Goal: Task Accomplishment & Management: Manage account settings

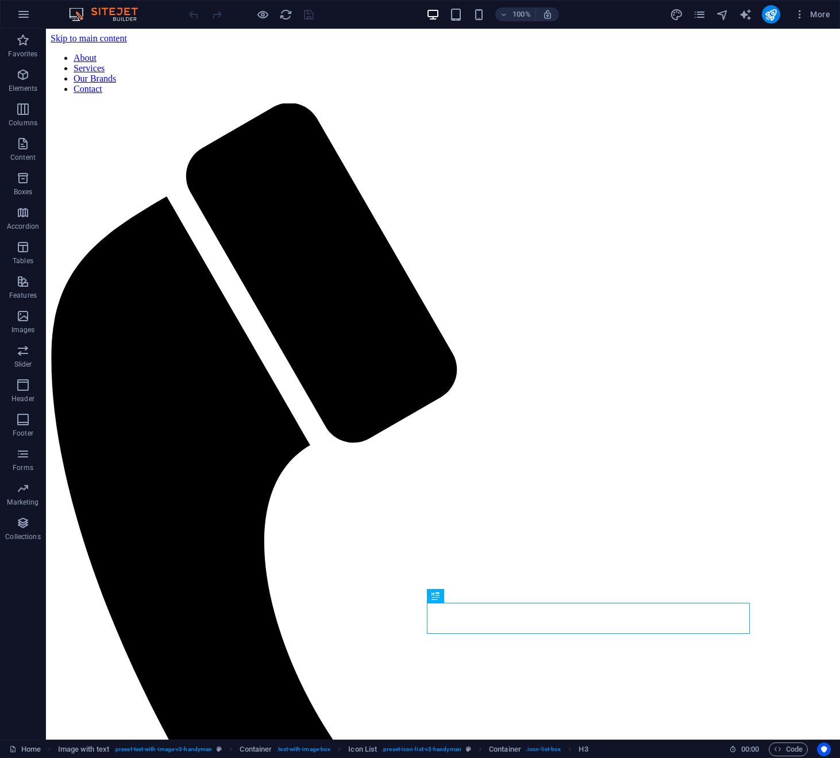
click at [839, 0] on html "ASComms and Security Home Favorites Elements Columns Content Boxes Accordion Ta…" at bounding box center [420, 379] width 840 height 758
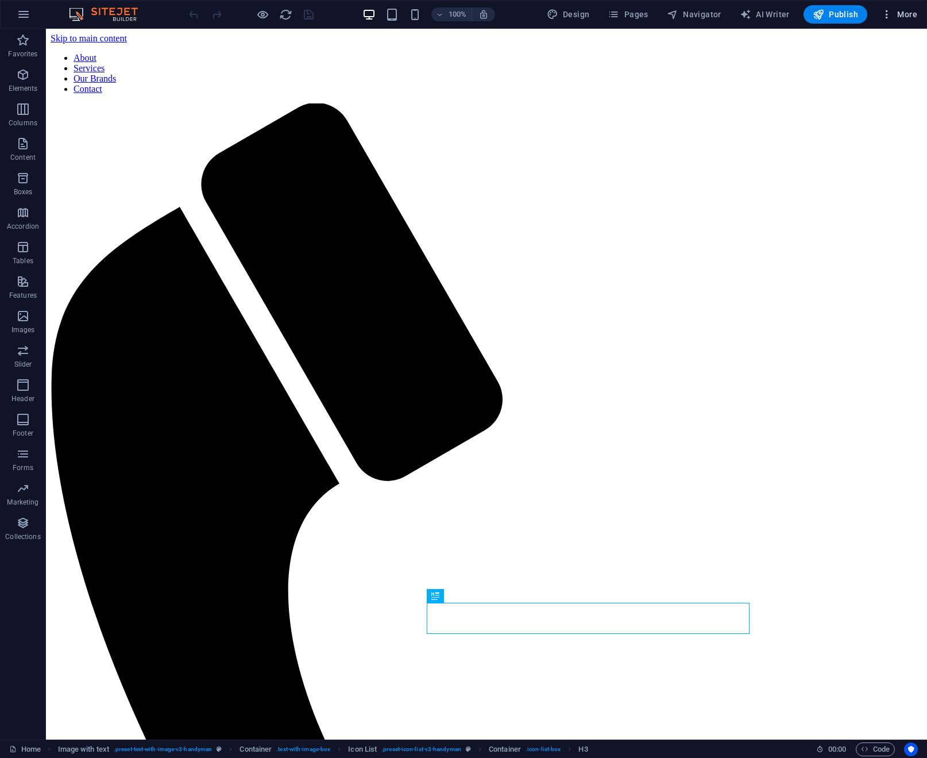
click at [839, 11] on icon "button" at bounding box center [886, 14] width 11 height 11
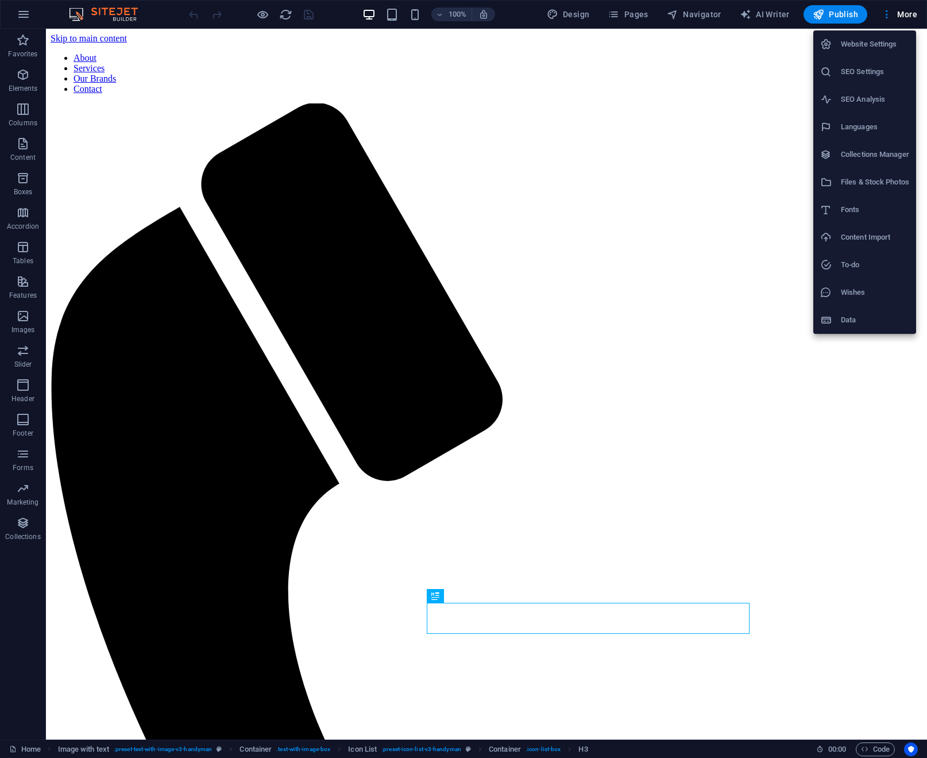
click at [839, 14] on div at bounding box center [463, 379] width 927 height 758
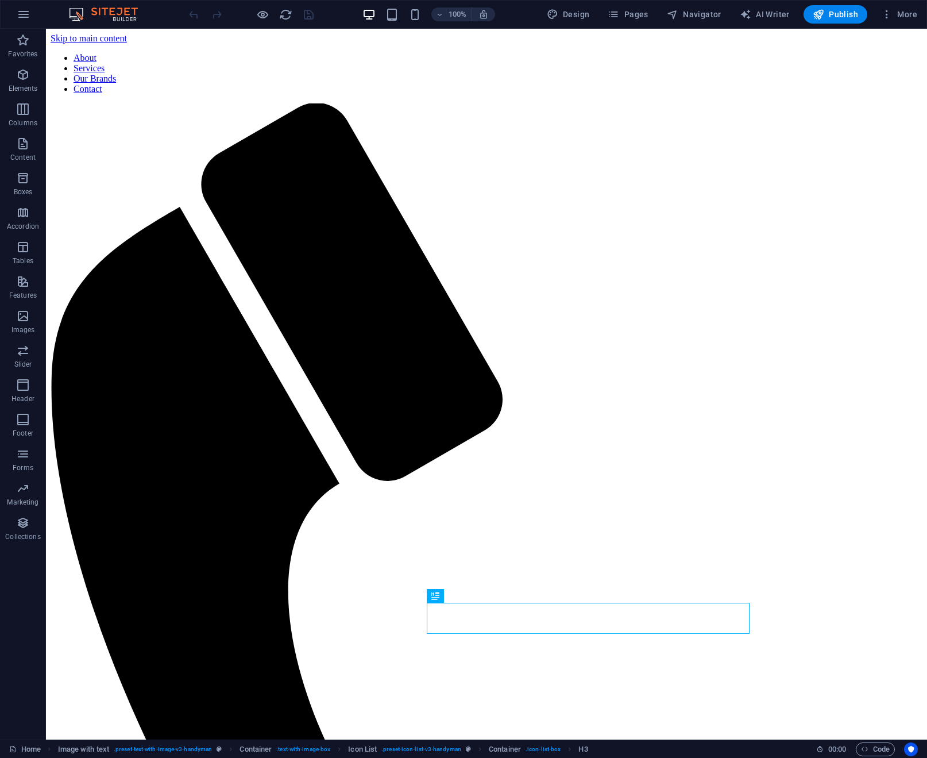
click at [839, 17] on span "More" at bounding box center [899, 14] width 36 height 11
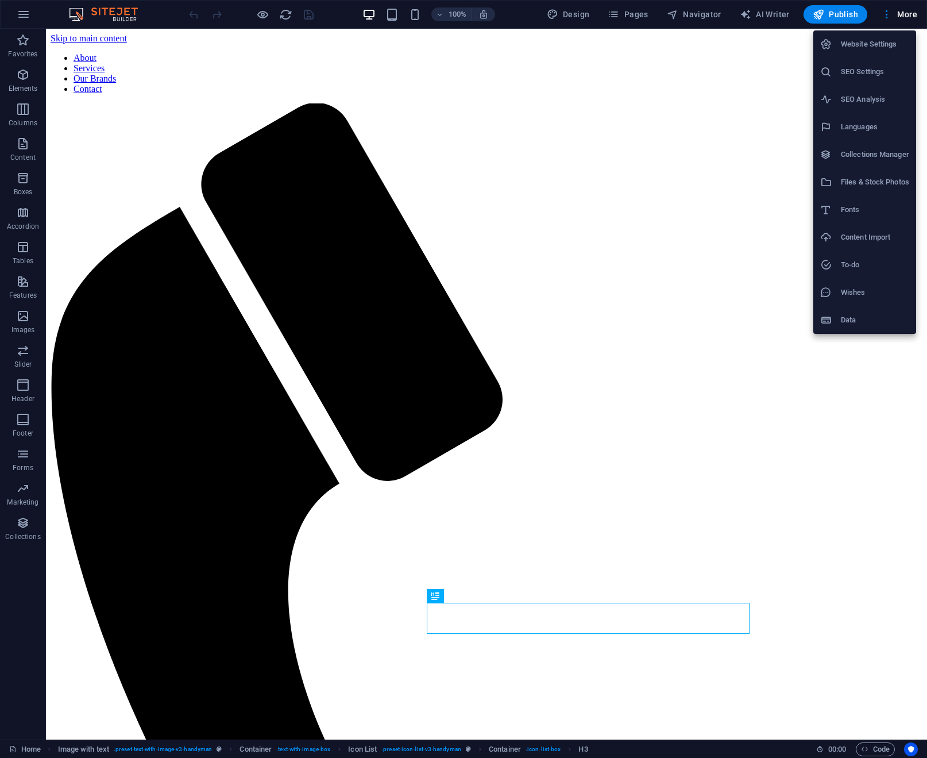
click at [839, 45] on h6 "Website Settings" at bounding box center [875, 44] width 68 height 14
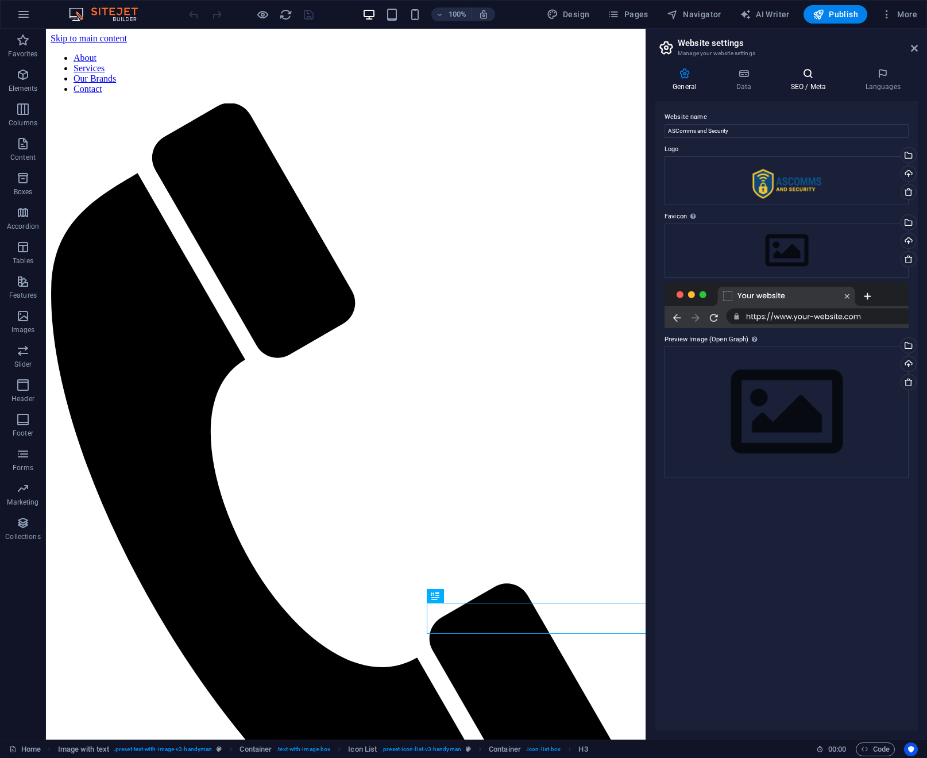
click at [814, 76] on icon at bounding box center [808, 73] width 70 height 11
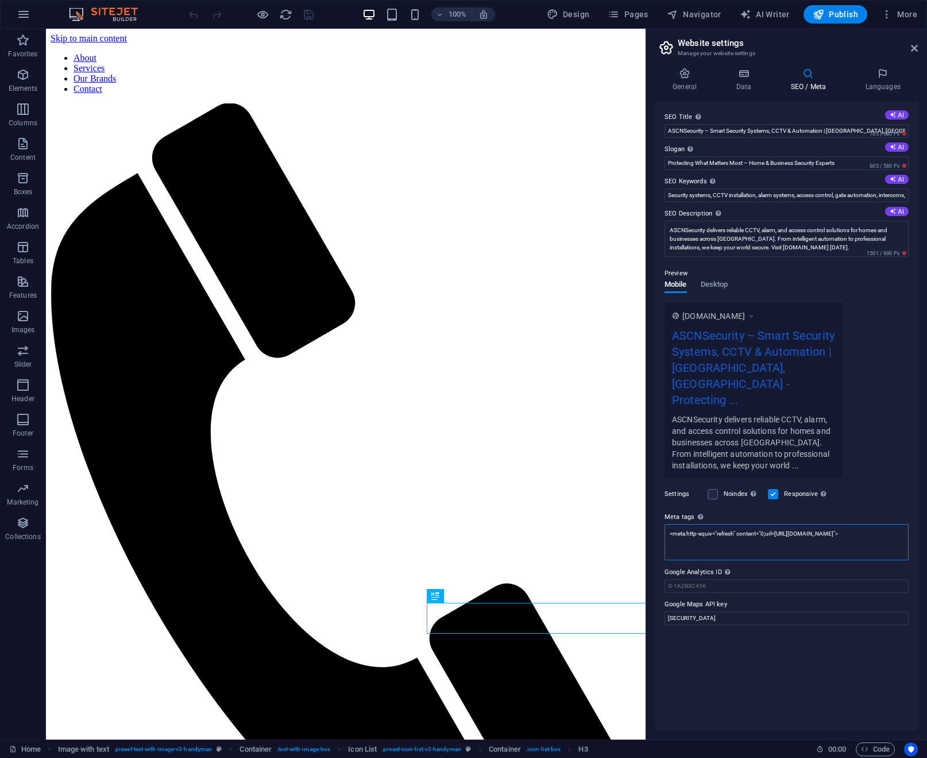
click at [839, 524] on textarea "<meta http-equiv="refresh" content="0;url=[URL][DOMAIN_NAME]">" at bounding box center [787, 542] width 244 height 36
click at [839, 524] on textarea "<meta http-equiv="refresh" content="0;url=[URL][DOMAIN_NAME]">" at bounding box center [787, 546] width 244 height 45
click at [839, 419] on div "[DOMAIN_NAME] ASCNSecurity – Smart Security Systems, CCTV & Automation | [GEOGR…" at bounding box center [787, 390] width 244 height 176
drag, startPoint x: 818, startPoint y: 24, endPoint x: 824, endPoint y: 16, distance: 9.9
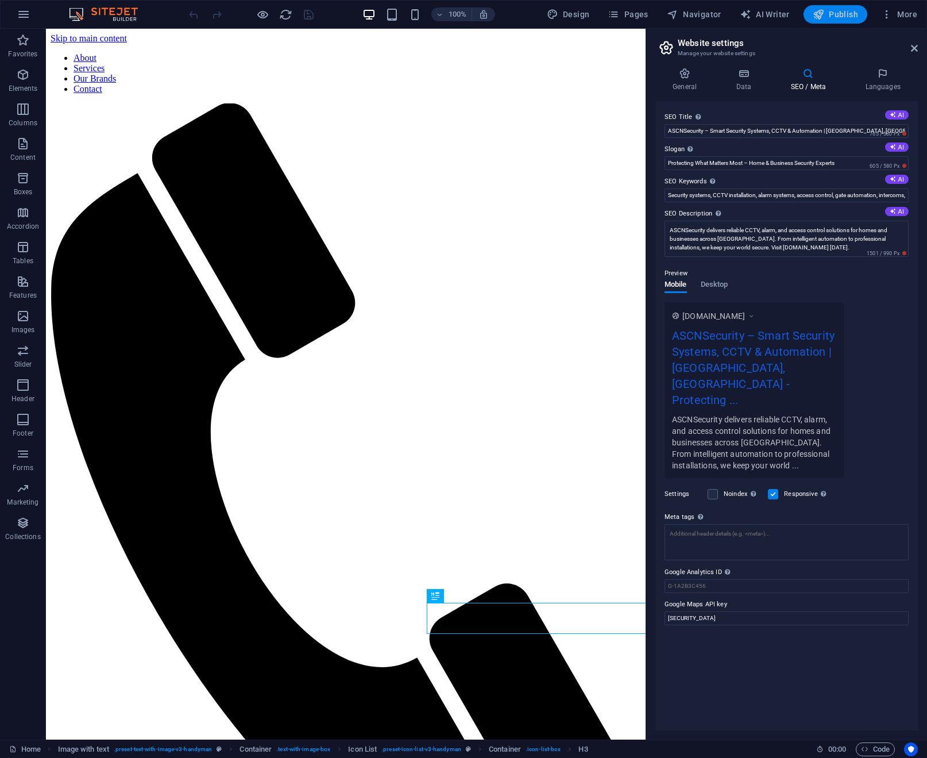
click at [819, 22] on div "100% Design Pages Navigator AI Writer Publish More" at bounding box center [464, 15] width 926 height 28
click at [824, 16] on icon "button" at bounding box center [818, 14] width 11 height 11
click at [834, 13] on span "Publish" at bounding box center [835, 14] width 45 height 11
click at [833, 13] on span "Publish" at bounding box center [835, 14] width 45 height 11
click at [823, 44] on h2 "Website settings" at bounding box center [798, 43] width 240 height 10
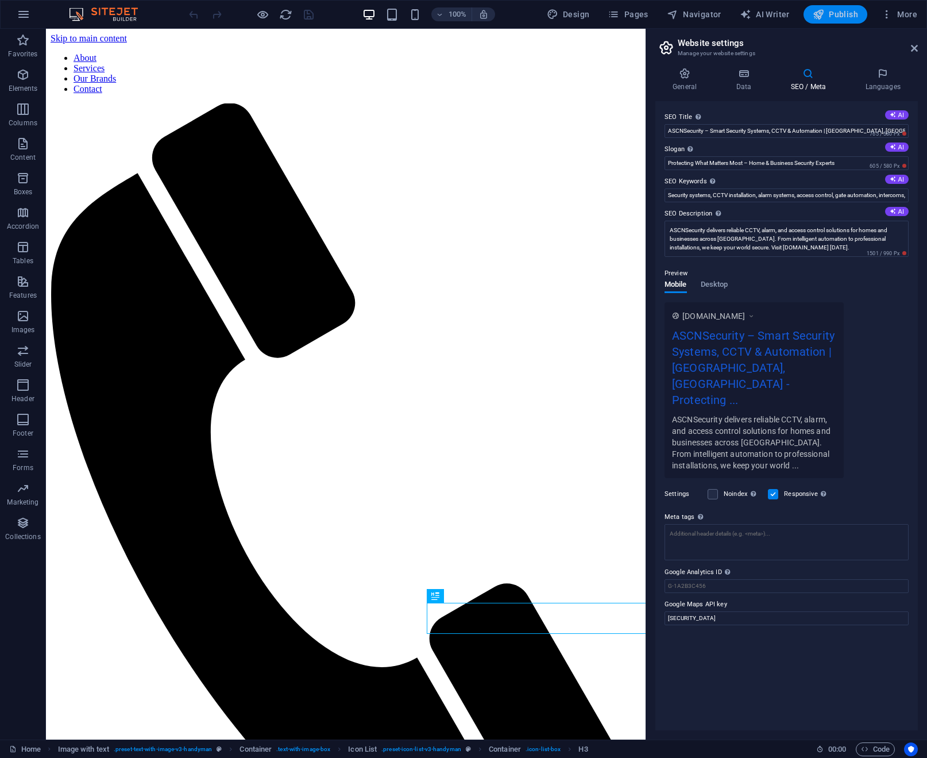
click at [839, 12] on span "Publish" at bounding box center [835, 14] width 45 height 11
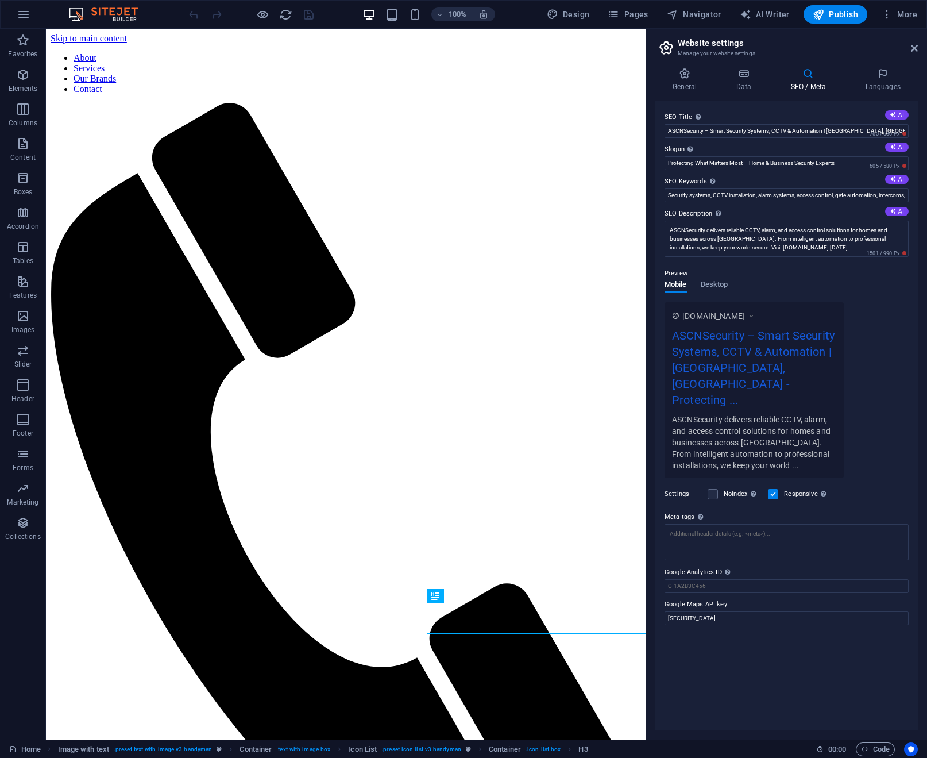
click at [307, 17] on div at bounding box center [251, 14] width 129 height 18
click at [26, 14] on icon "button" at bounding box center [24, 14] width 14 height 14
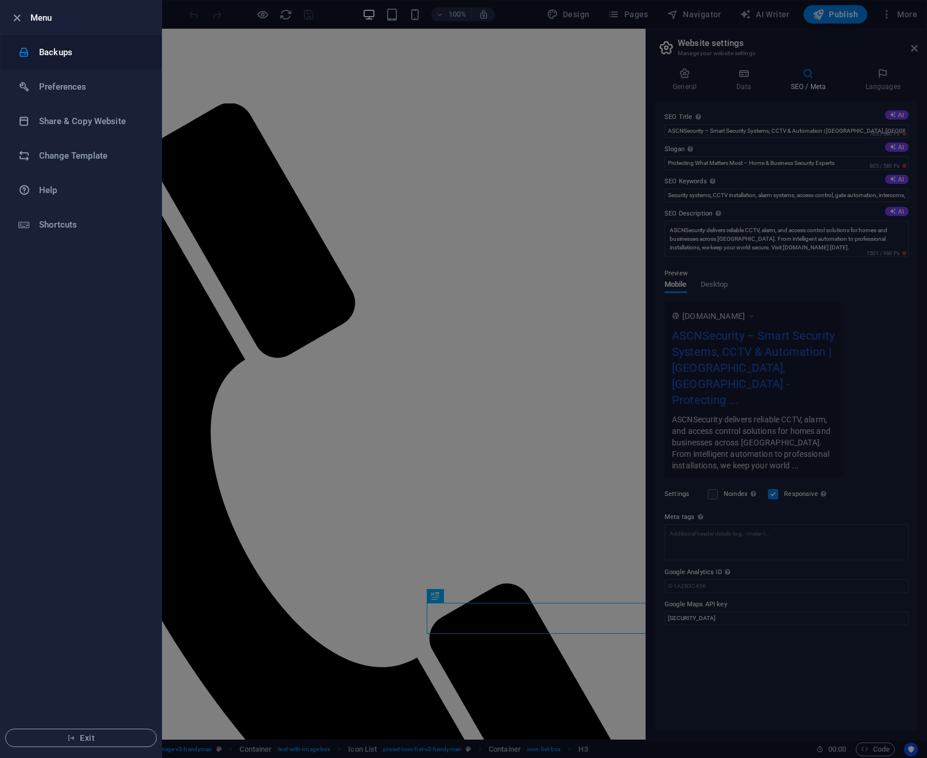
click at [88, 56] on h6 "Backups" at bounding box center [92, 52] width 106 height 14
